Goal: Find contact information: Find contact information

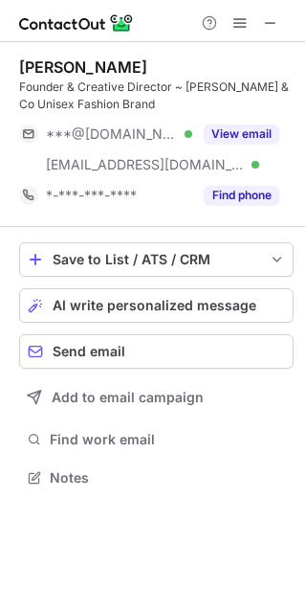
scroll to position [463, 305]
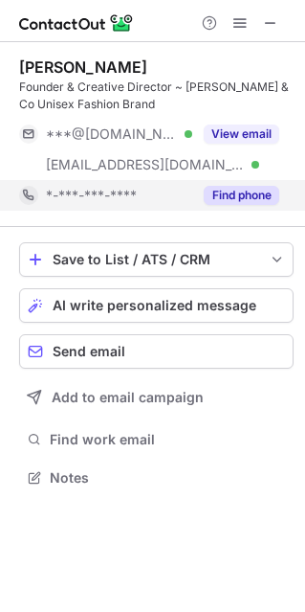
click at [243, 196] on button "Find phone" at bounding box center [242, 195] width 76 height 19
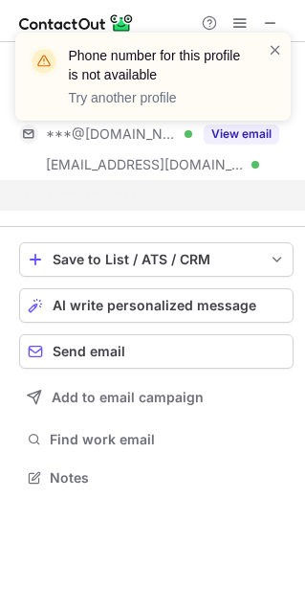
scroll to position [433, 305]
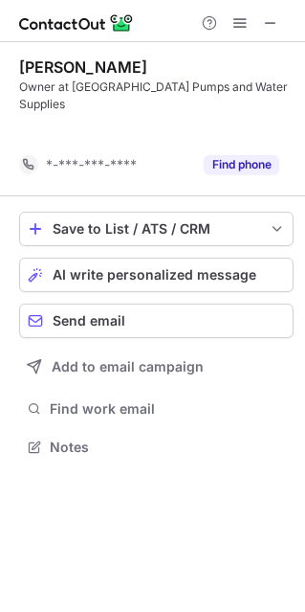
scroll to position [385, 305]
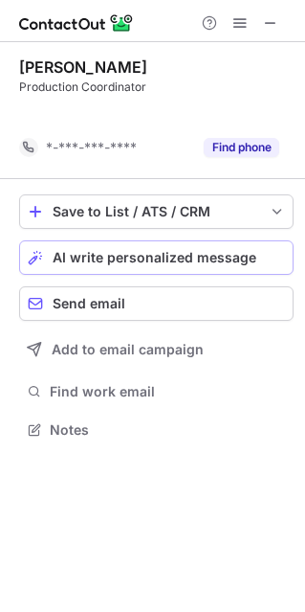
scroll to position [385, 305]
